Goal: Task Accomplishment & Management: Manage account settings

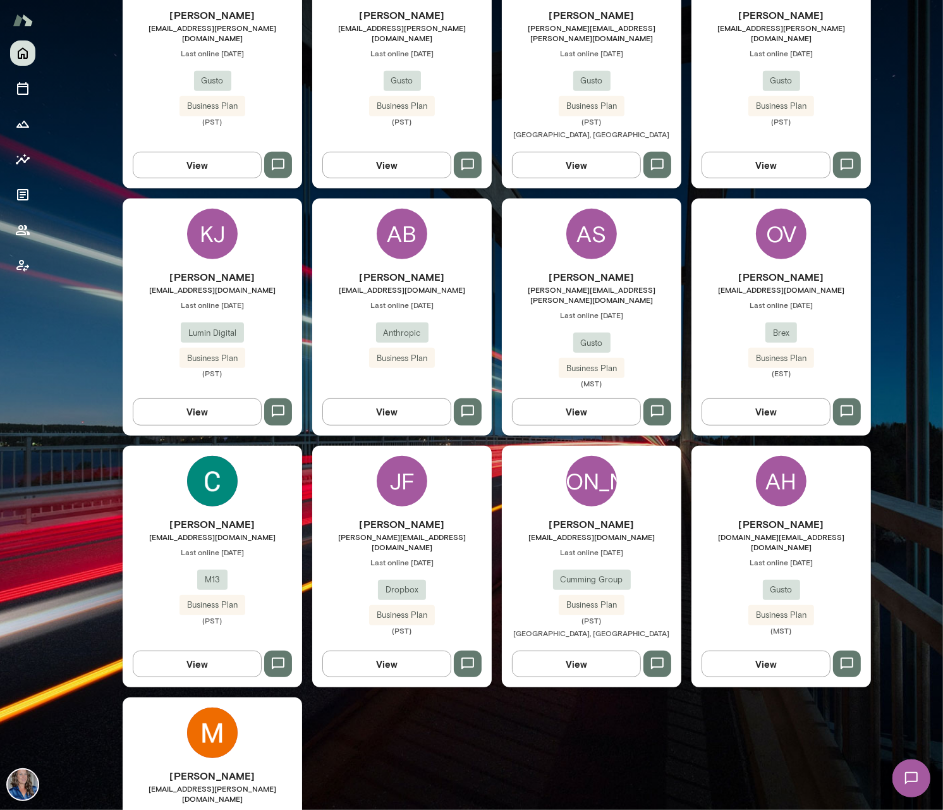
scroll to position [593, 0]
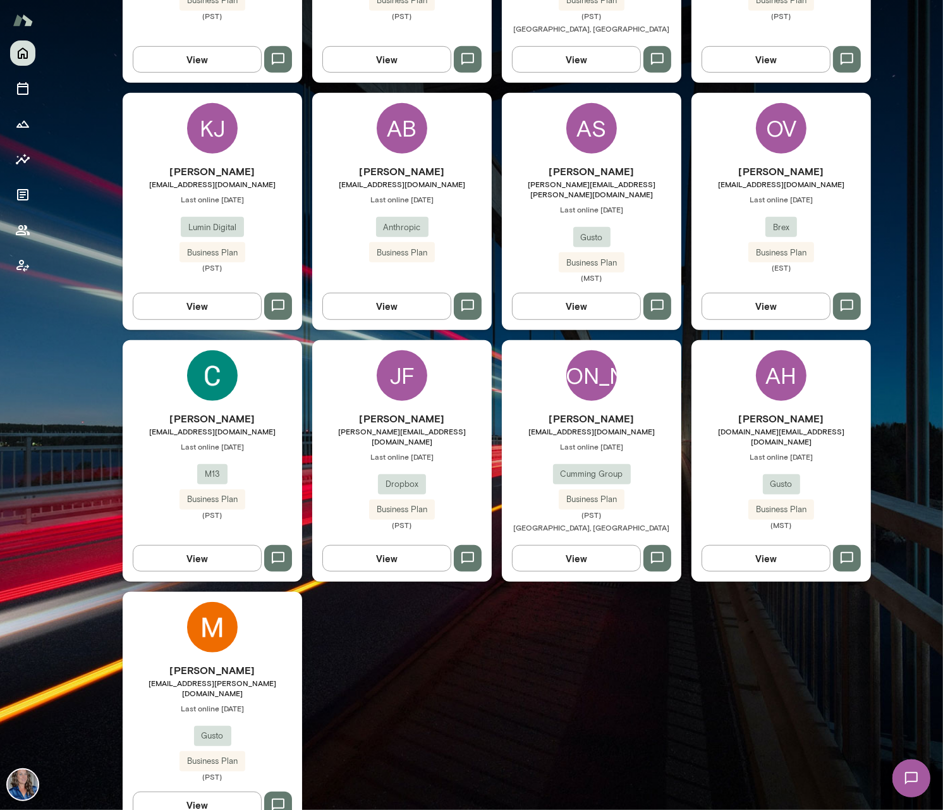
click at [670, 372] on div "[PERSON_NAME] [EMAIL_ADDRESS][DOMAIN_NAME] Last online [DATE] Cumming Group Bus…" at bounding box center [591, 460] width 179 height 241
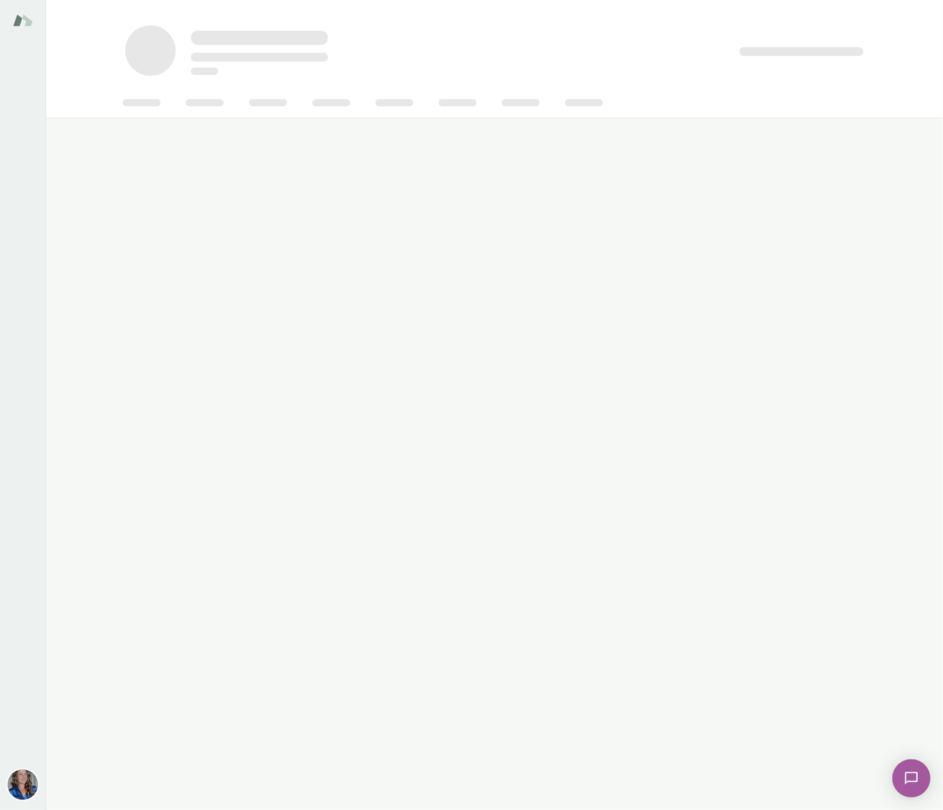
click at [670, 372] on main at bounding box center [493, 405] width 897 height 810
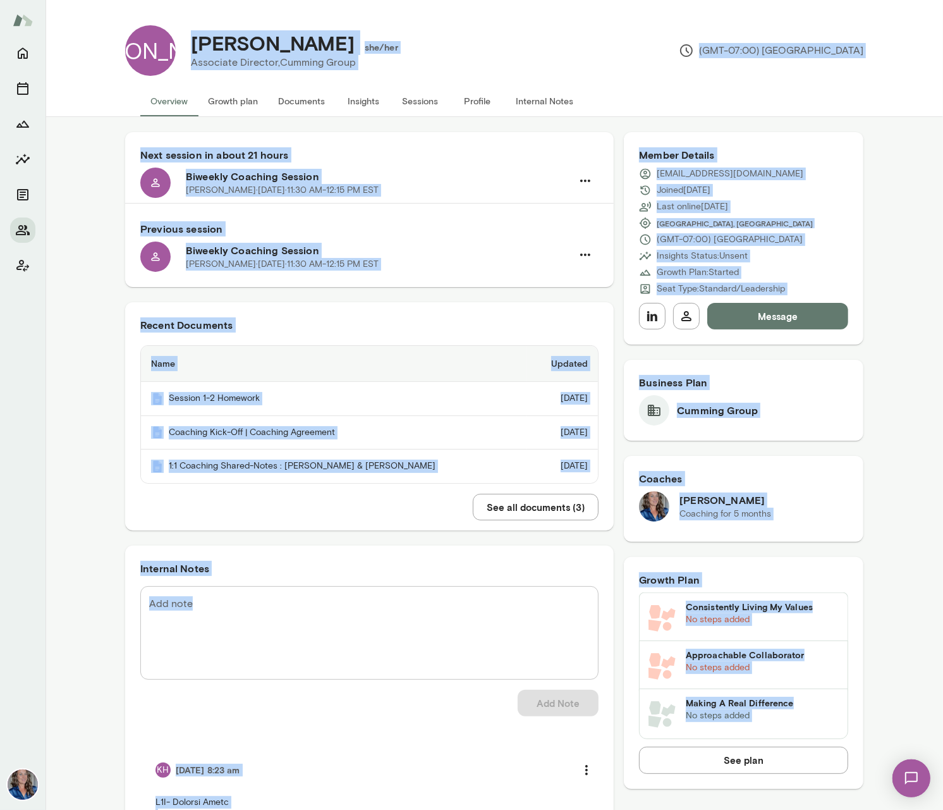
scroll to position [3, 0]
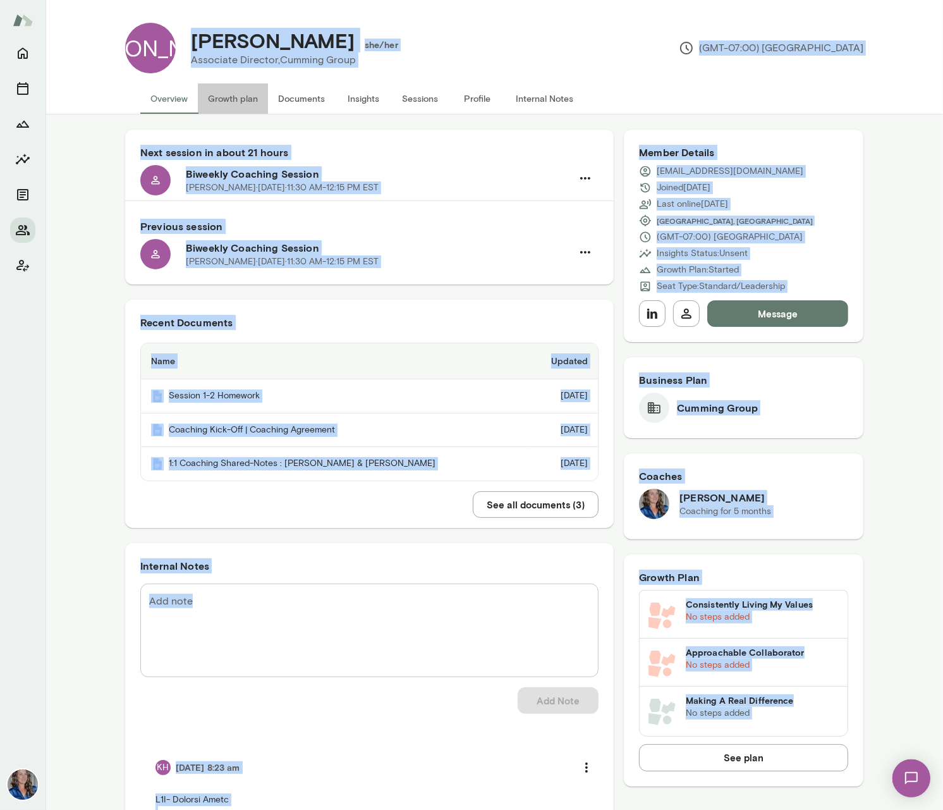
click at [251, 99] on button "Growth plan" at bounding box center [233, 98] width 70 height 30
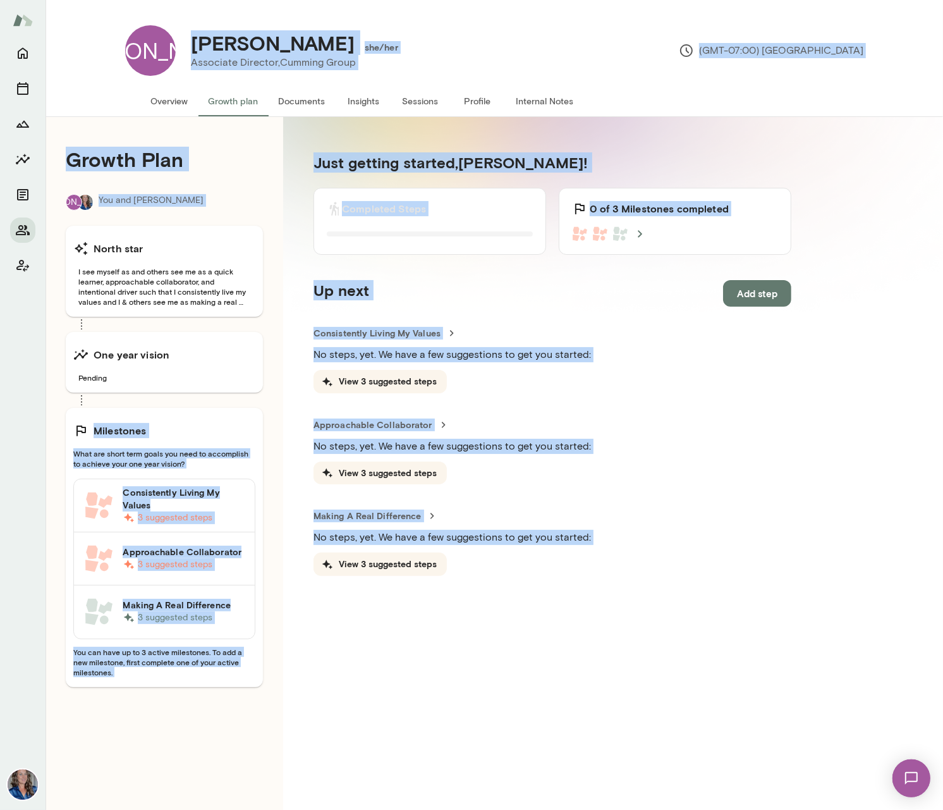
click at [268, 380] on div "Growth Plan JA You and [PERSON_NAME] star I see myself as and others see me as …" at bounding box center [164, 522] width 238 height 810
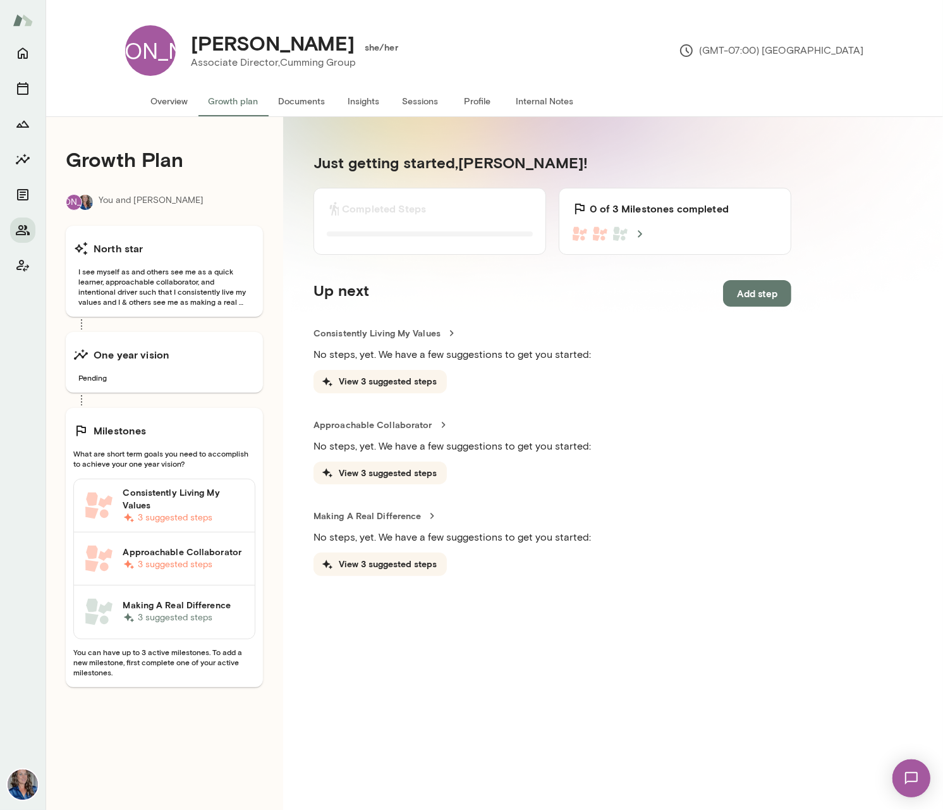
click at [208, 490] on h6 "Consistently Living My Values" at bounding box center [184, 498] width 122 height 25
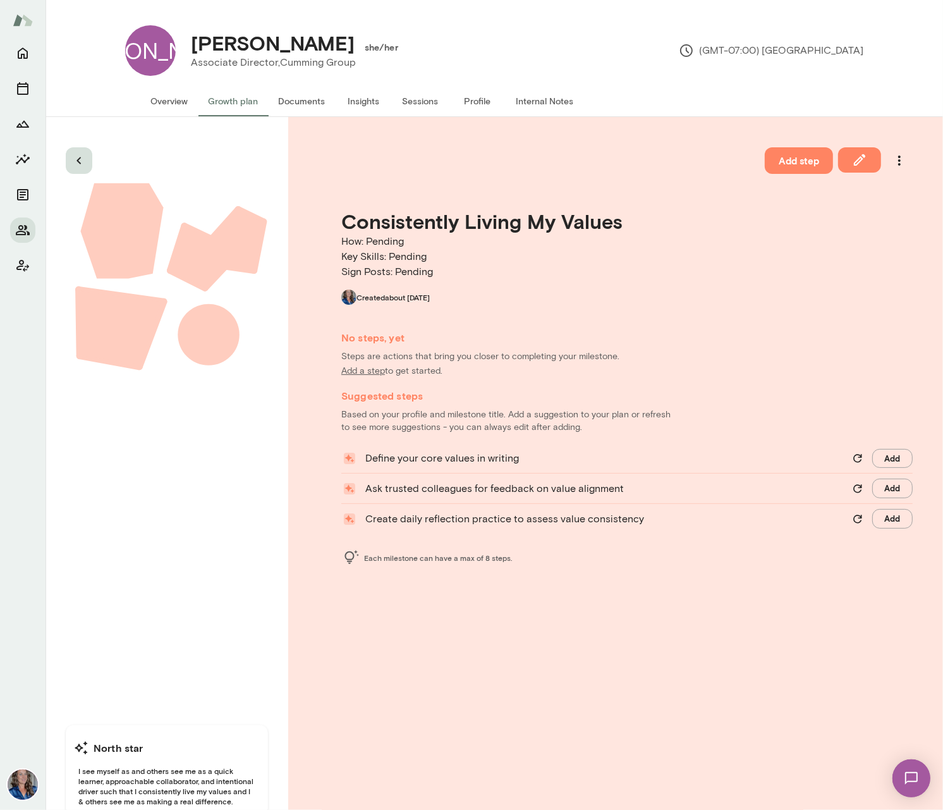
click at [80, 158] on icon "button" at bounding box center [78, 160] width 4 height 7
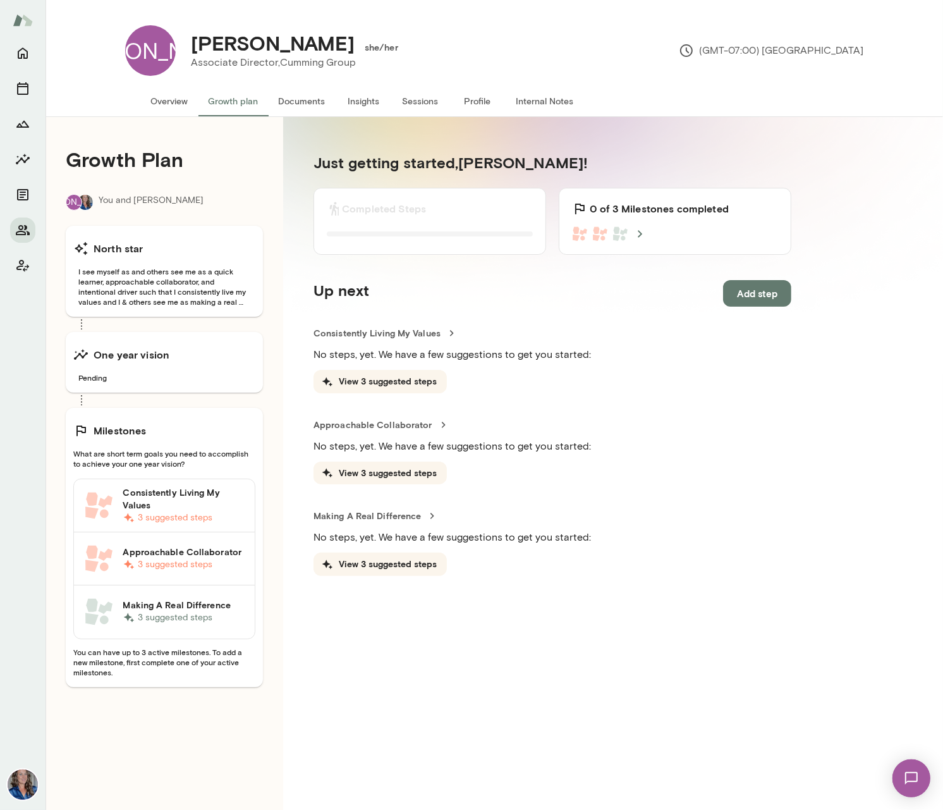
click at [215, 562] on p "3 suggested steps" at bounding box center [184, 564] width 122 height 13
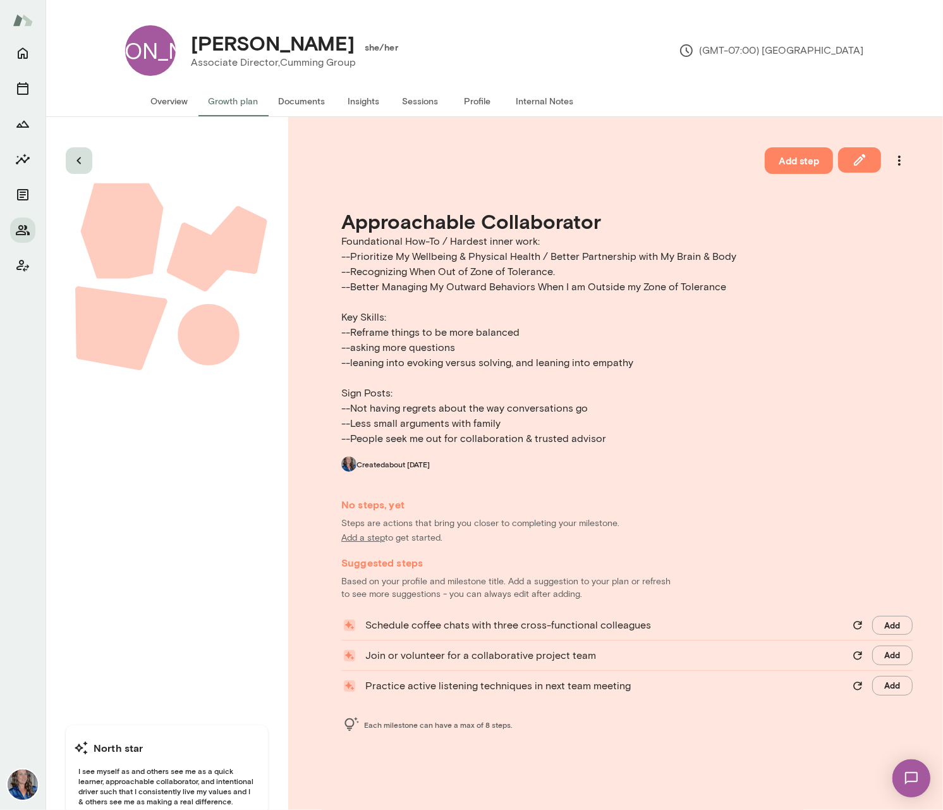
click at [88, 166] on button "button" at bounding box center [79, 160] width 27 height 27
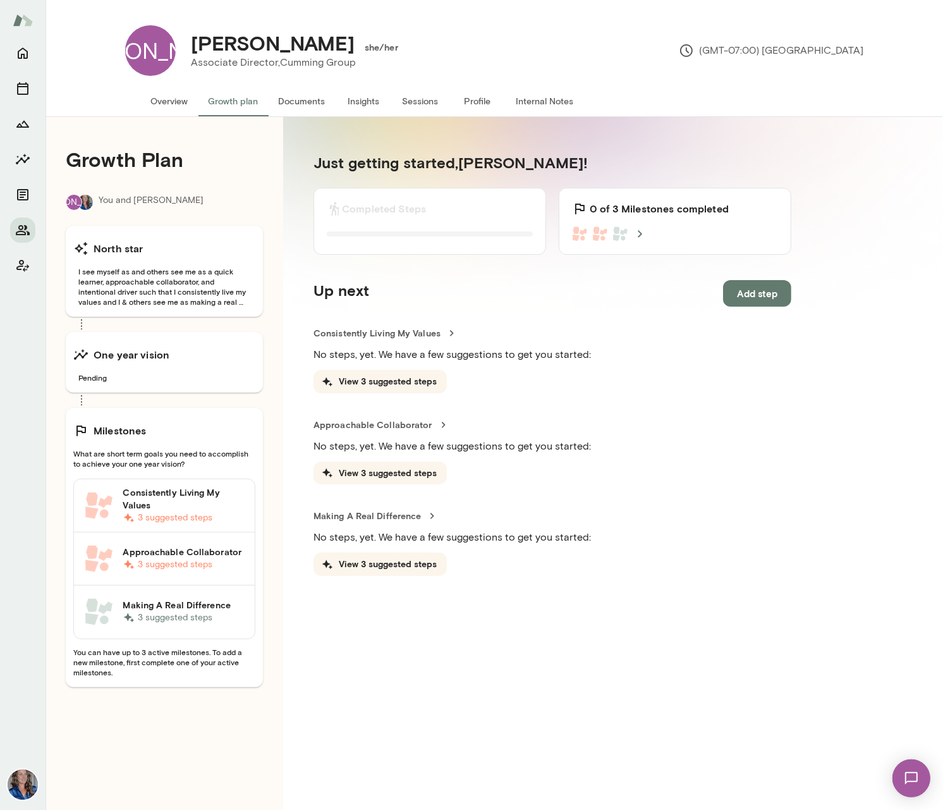
click at [149, 500] on h6 "Consistently Living My Values" at bounding box center [184, 498] width 122 height 25
